Goal: Task Accomplishment & Management: Manage account settings

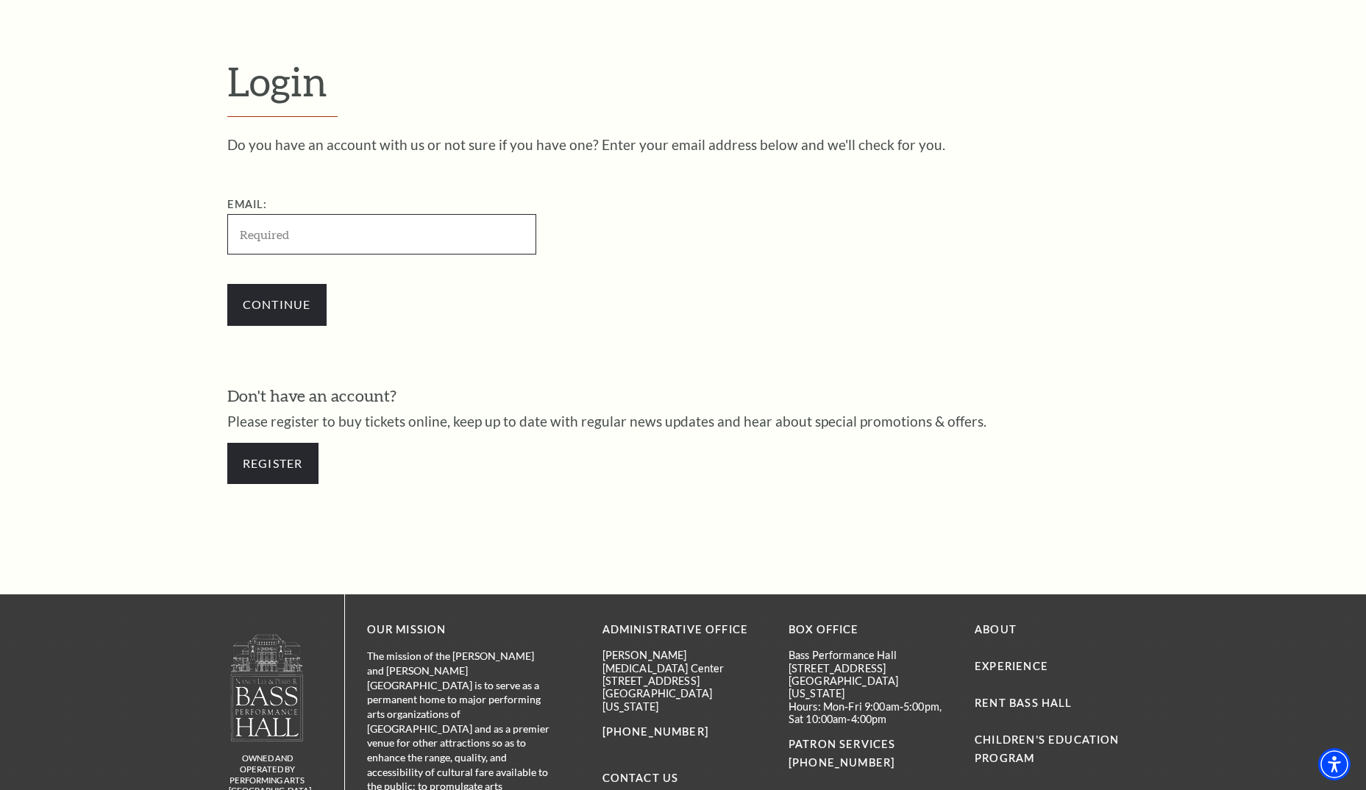
click at [410, 238] on input "Email:" at bounding box center [381, 234] width 309 height 40
type input "[EMAIL_ADDRESS][DOMAIN_NAME]"
click at [248, 296] on input "Continue" at bounding box center [276, 304] width 99 height 41
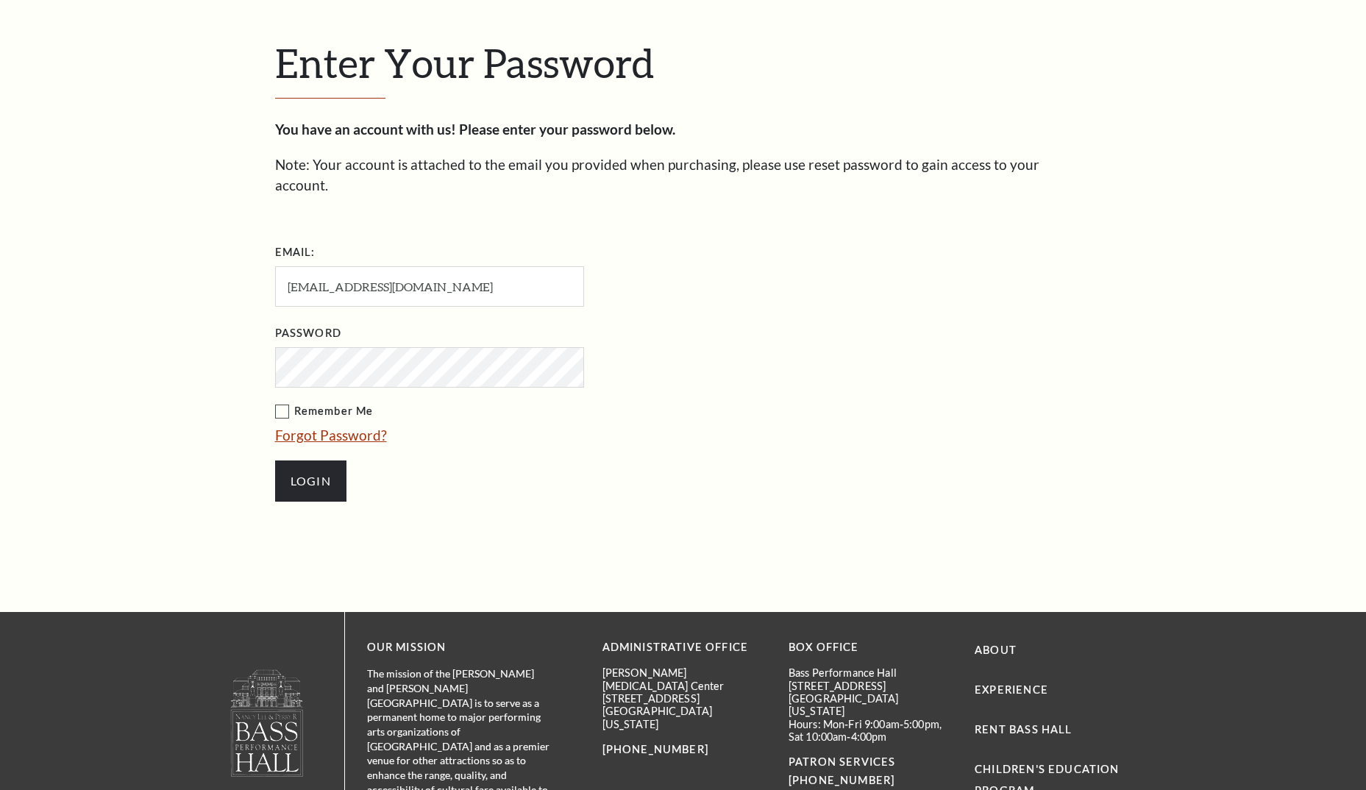
scroll to position [499, 0]
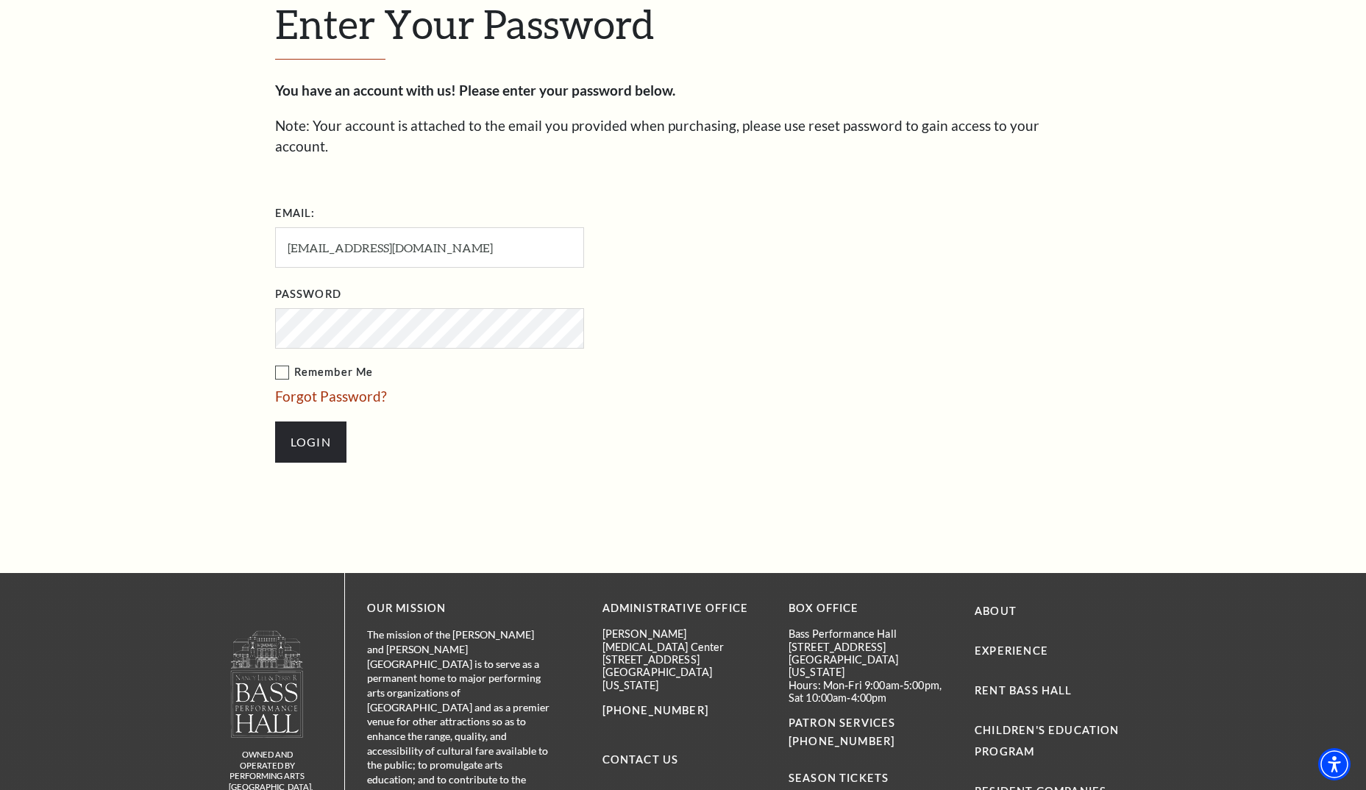
click at [275, 421] on input "Login" at bounding box center [310, 441] width 71 height 41
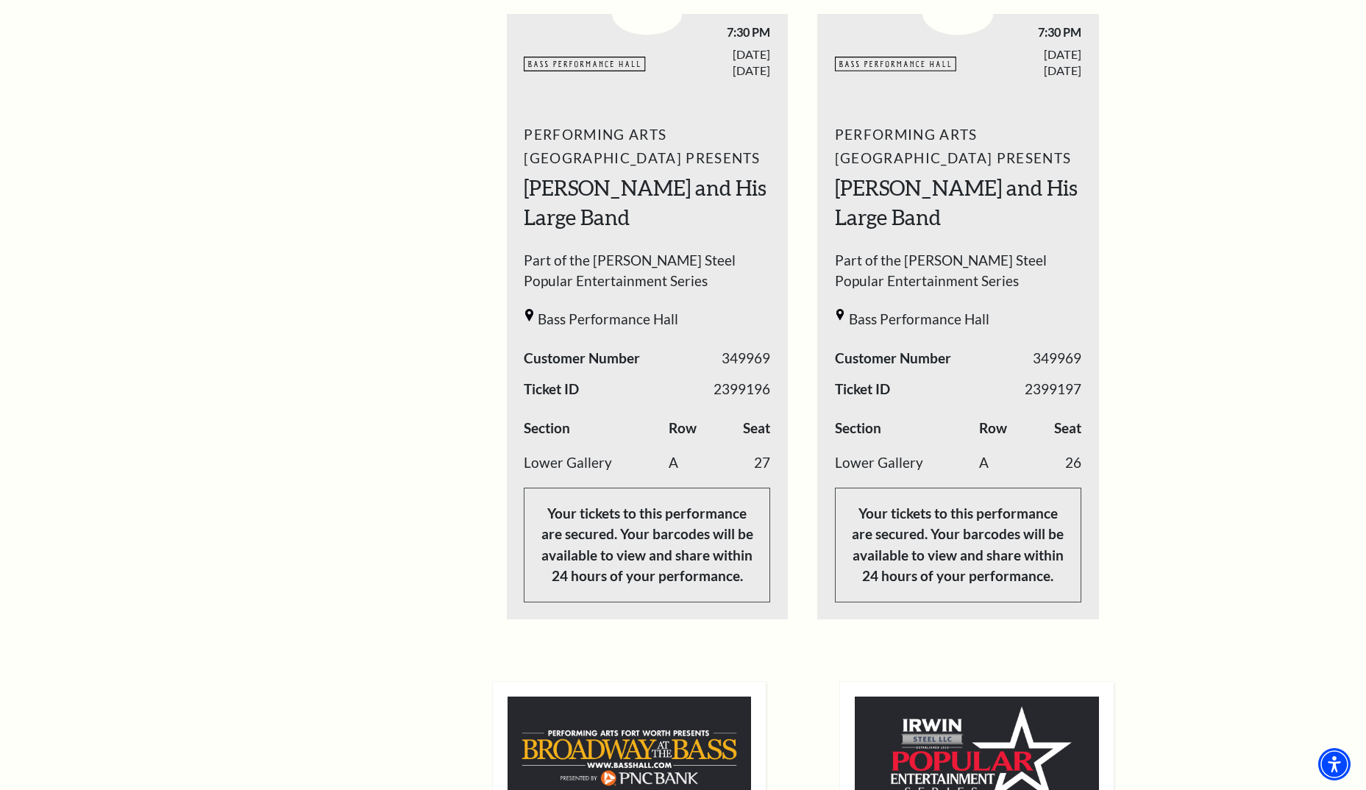
scroll to position [368, 0]
